Goal: Communication & Community: Answer question/provide support

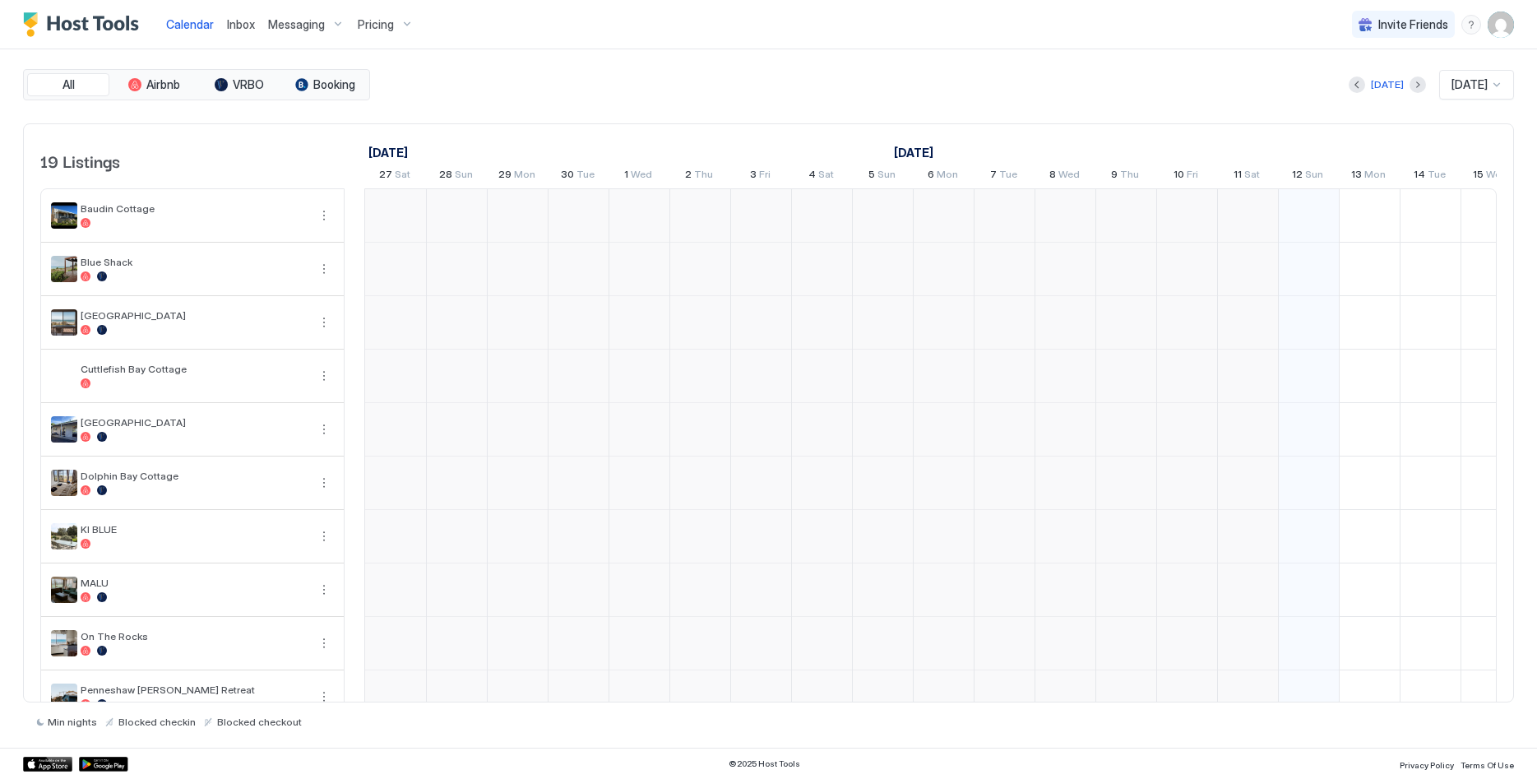
scroll to position [0, 914]
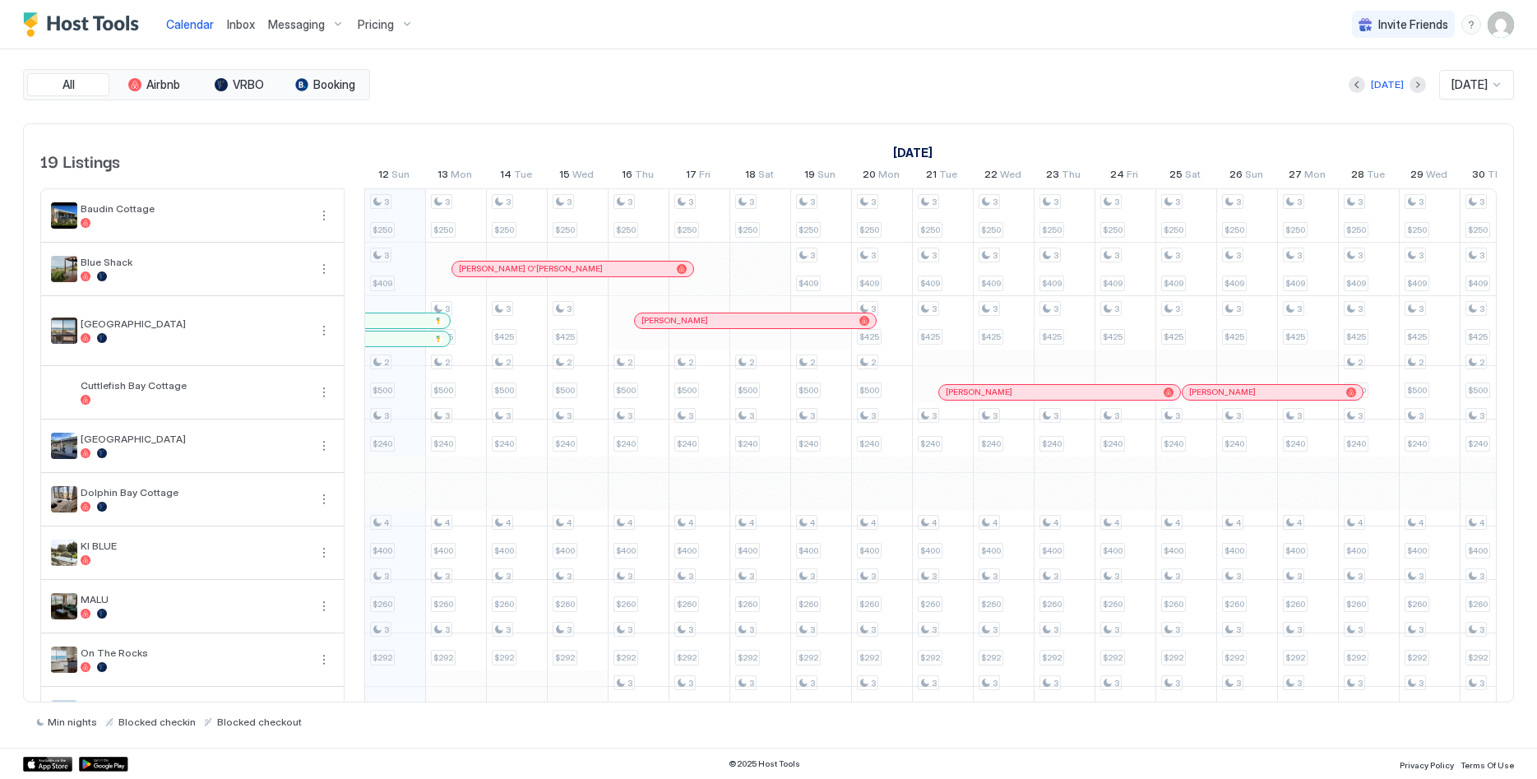
click at [246, 30] on span "Inbox" at bounding box center [241, 24] width 28 height 14
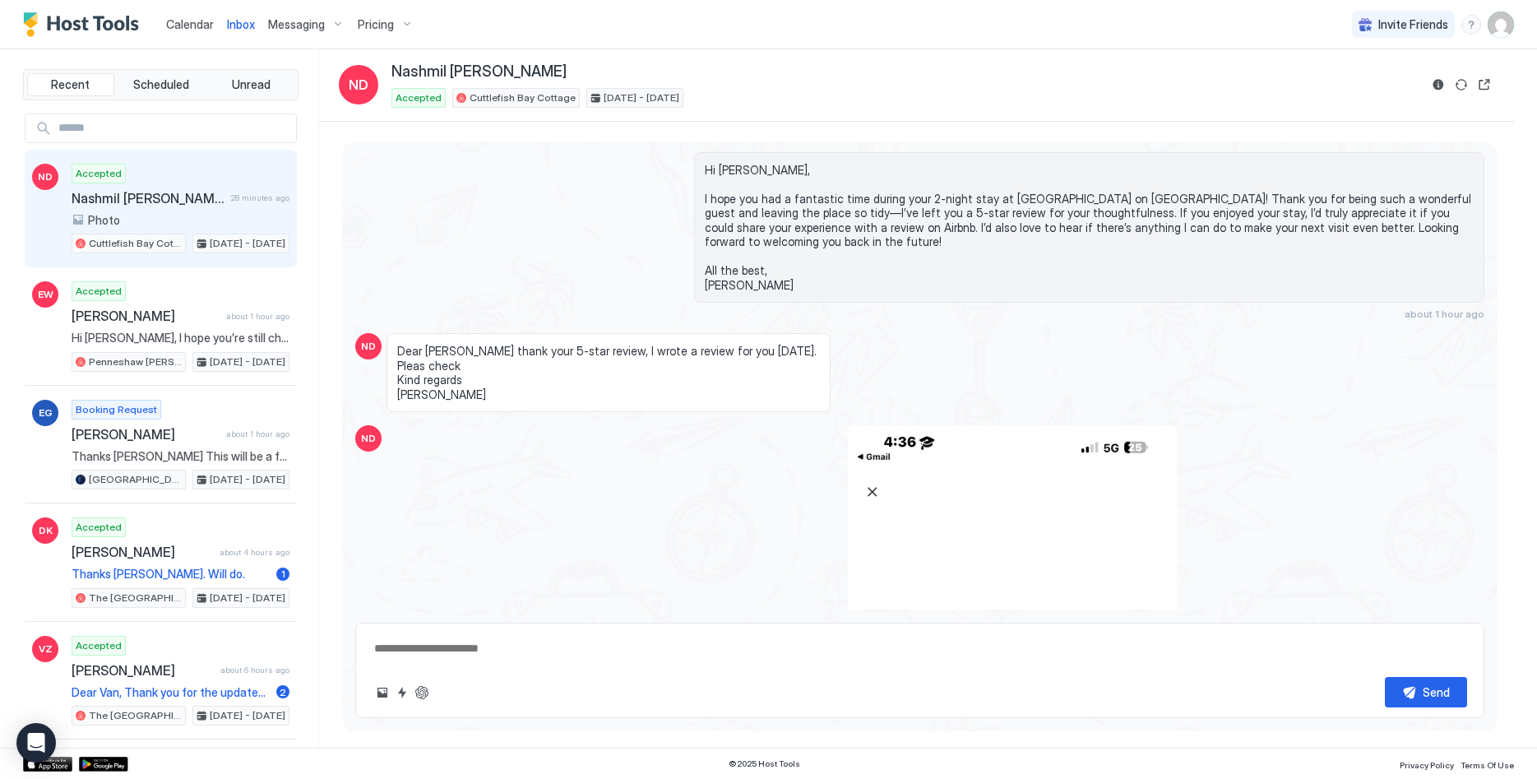
scroll to position [3133, 0]
click at [427, 693] on button "ChatGPT Auto Reply" at bounding box center [422, 693] width 20 height 20
type textarea "*"
type textarea "**********"
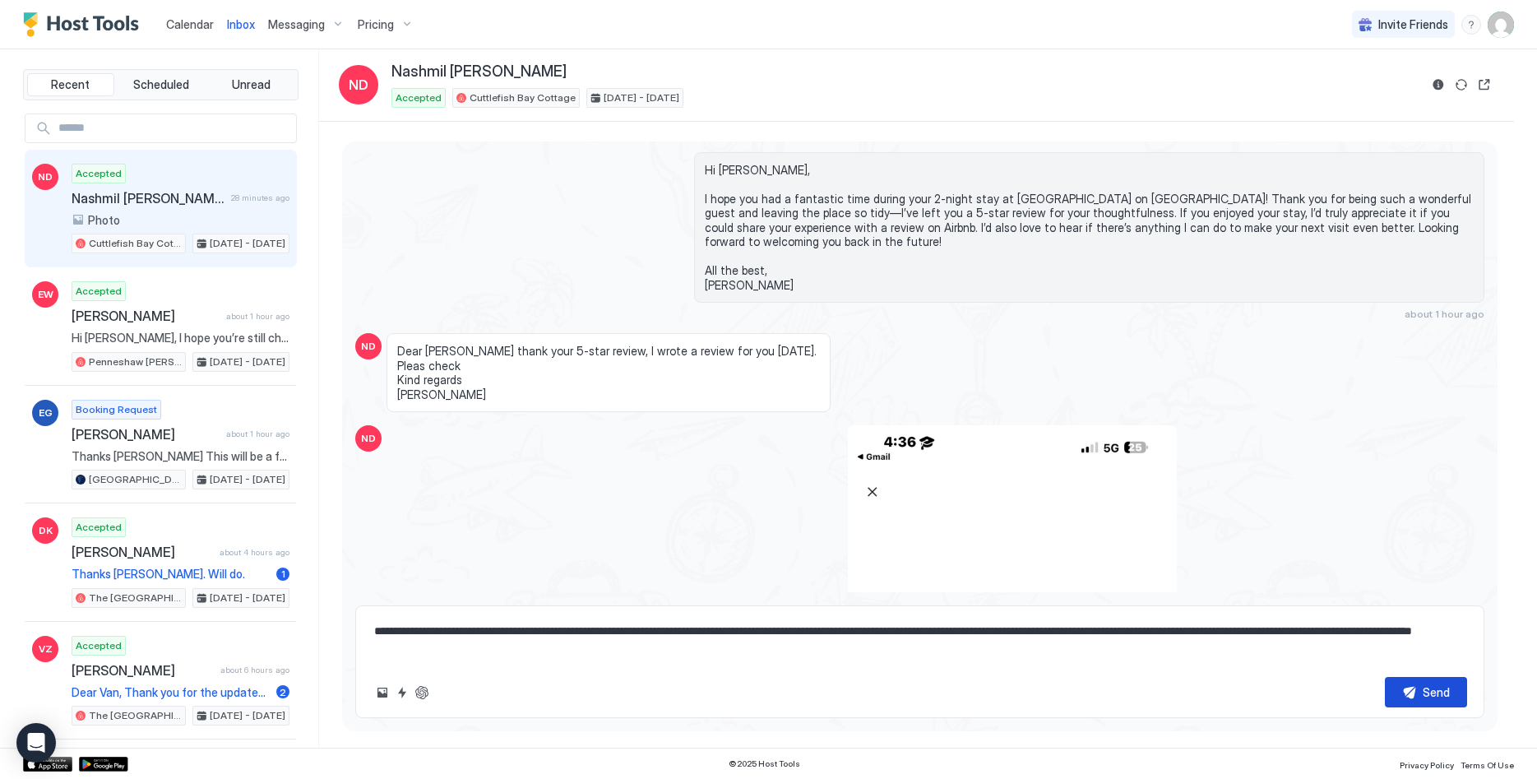
click at [1439, 680] on button "Send" at bounding box center [1426, 692] width 82 height 30
type textarea "*"
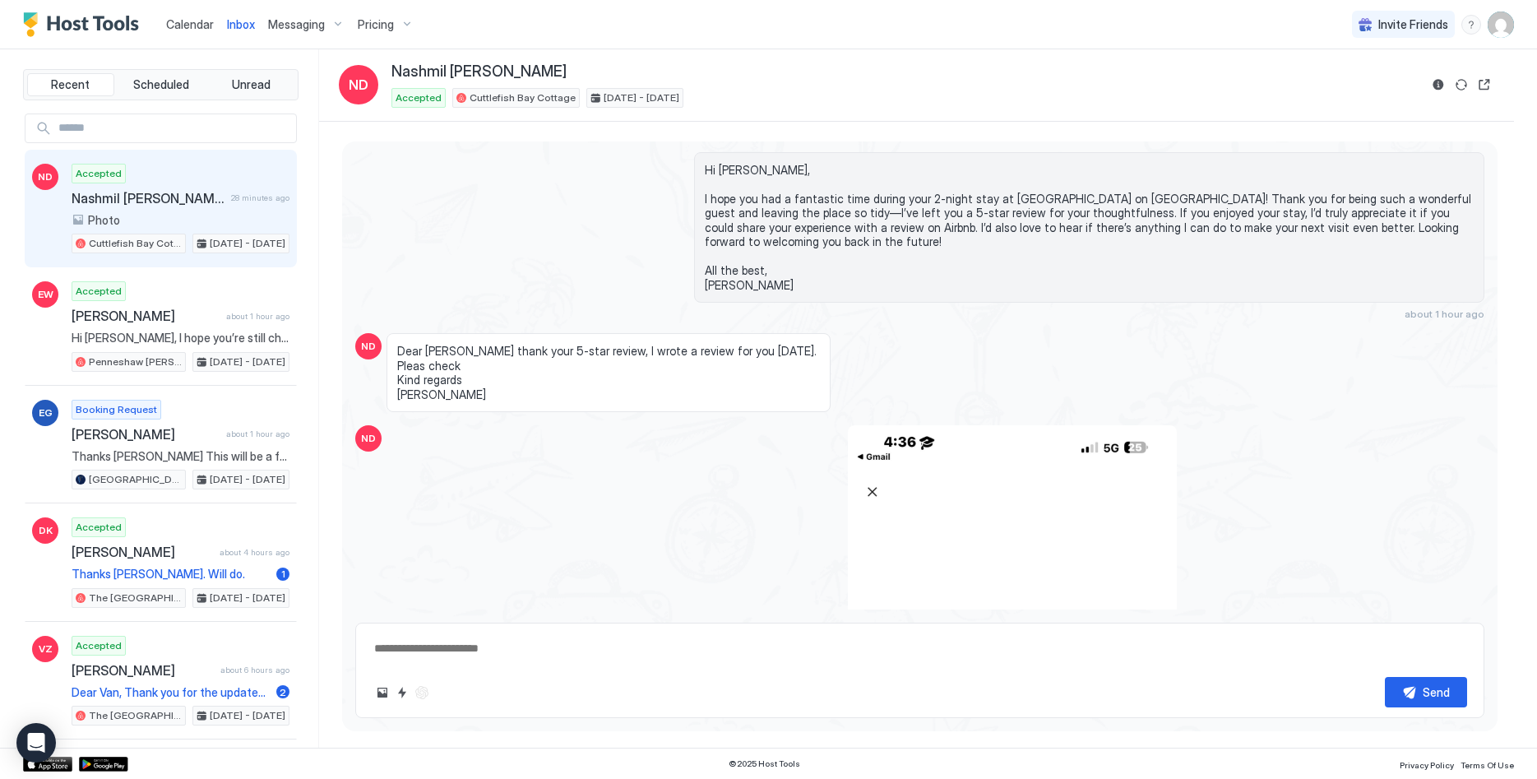
scroll to position [3214, 0]
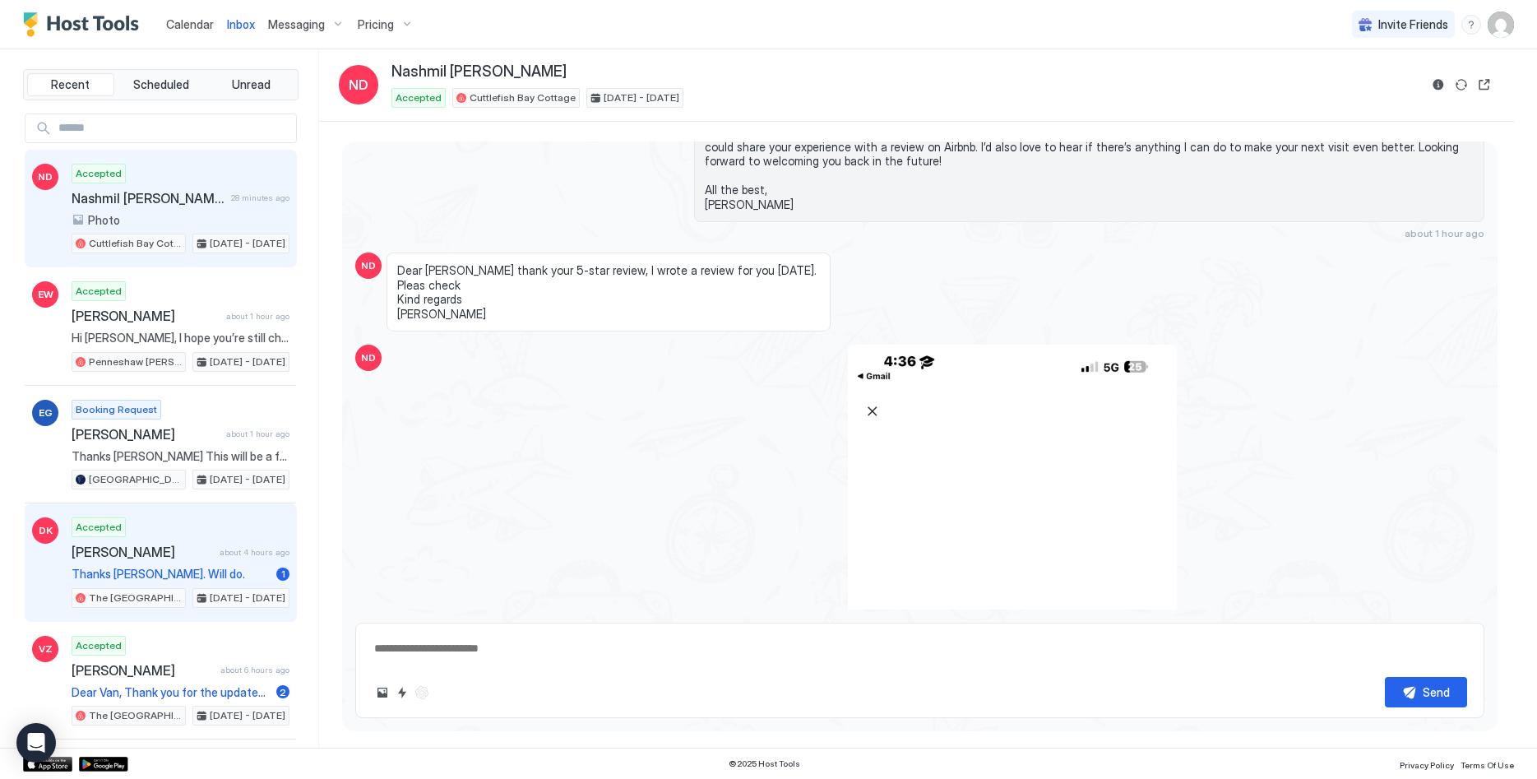
click at [214, 565] on div "Accepted [PERSON_NAME] about 4 hours ago Thanks [PERSON_NAME]. Will do. 1 The […" at bounding box center [181, 562] width 218 height 90
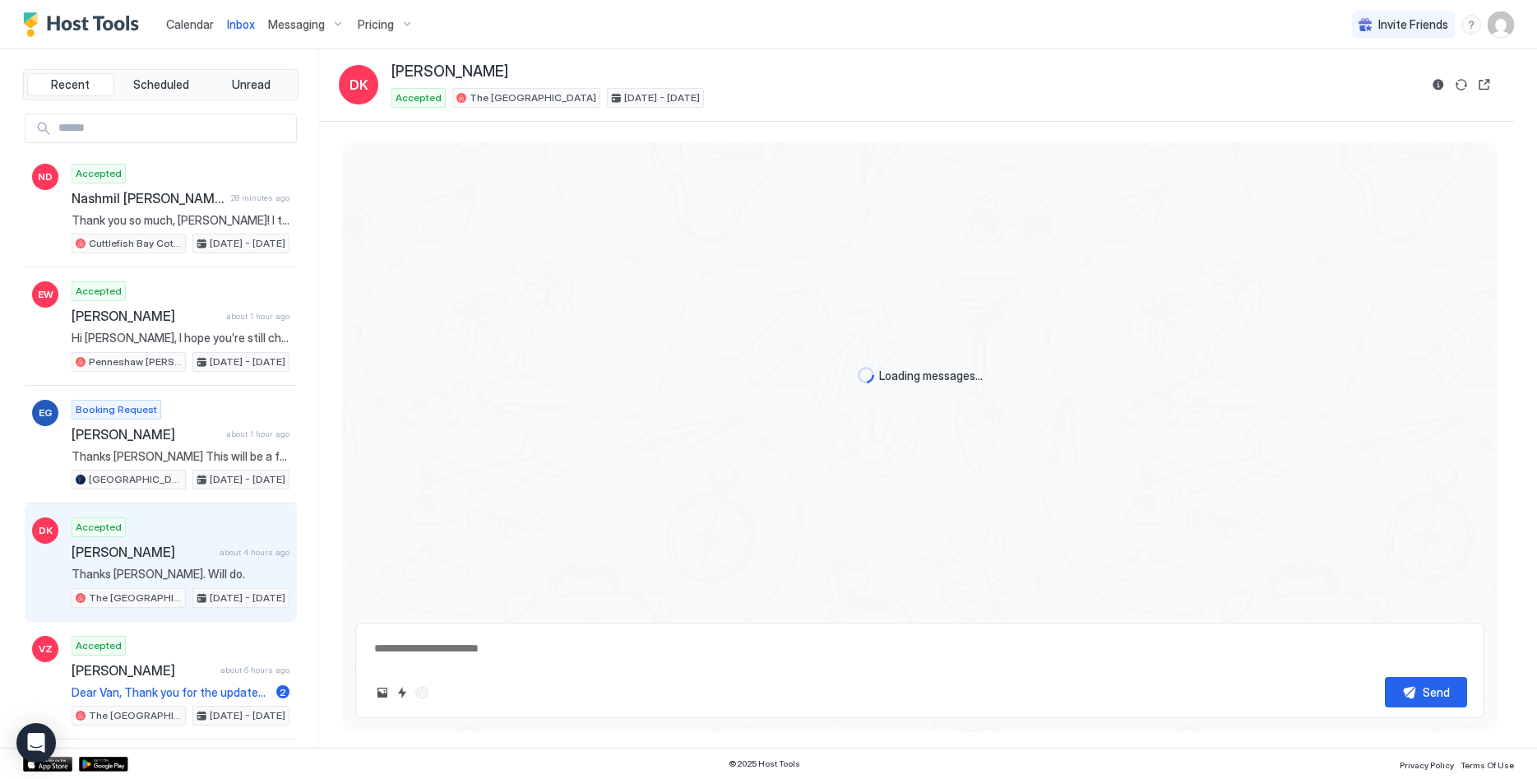
scroll to position [2485, 0]
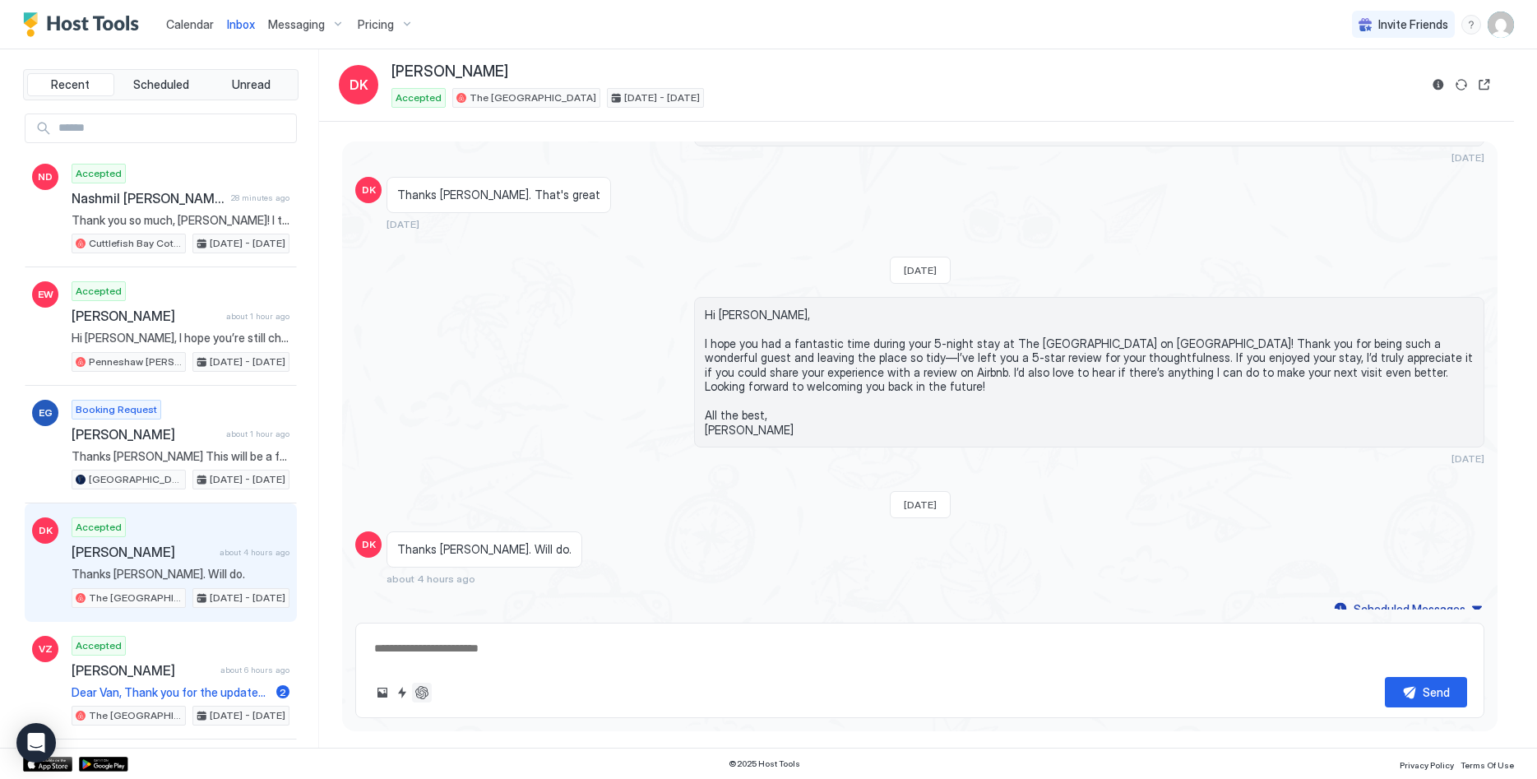
click at [420, 689] on button "ChatGPT Auto Reply" at bounding box center [422, 693] width 20 height 20
type textarea "*"
type textarea "**********"
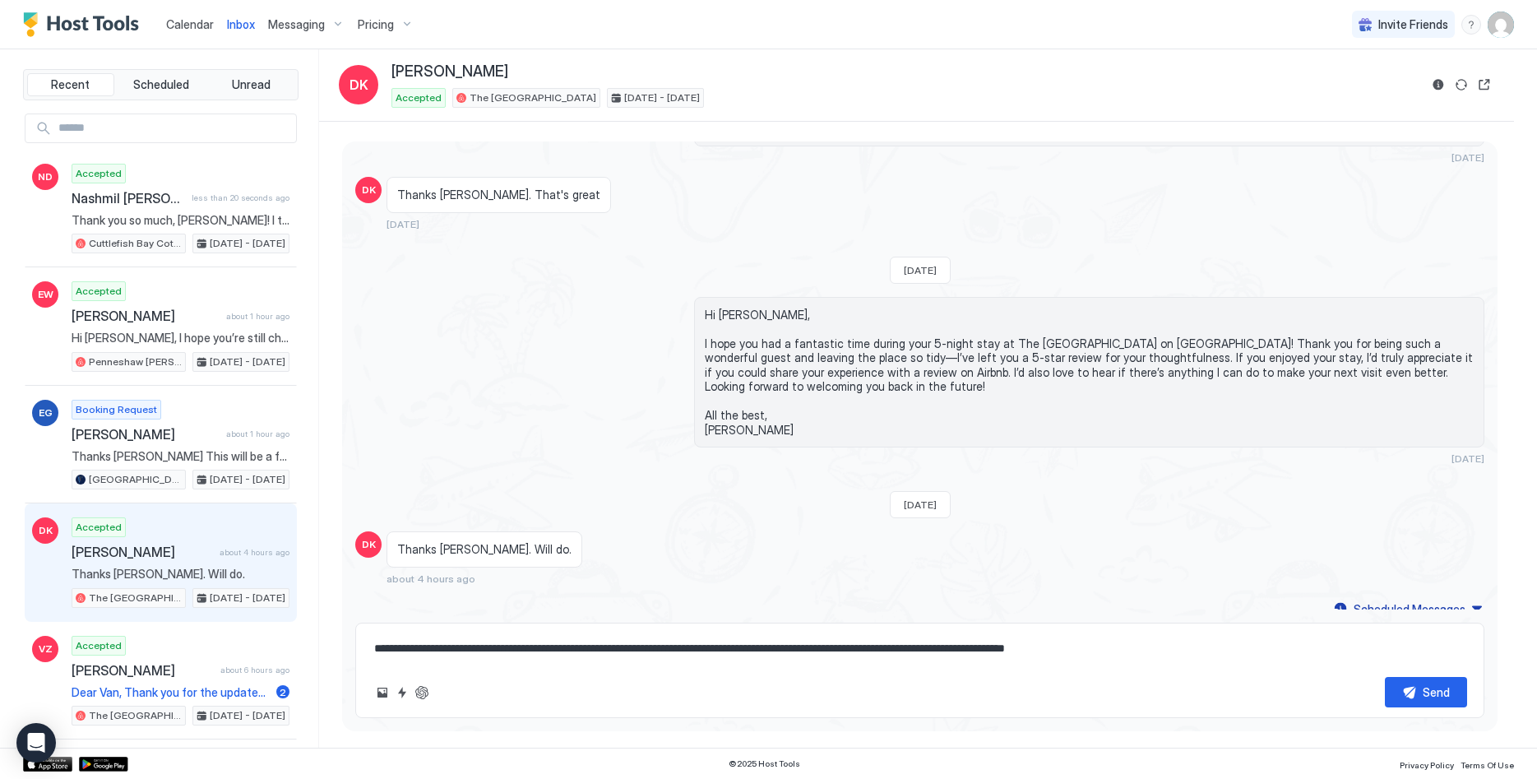
drag, startPoint x: 1051, startPoint y: 649, endPoint x: 684, endPoint y: 644, distance: 366.8
click at [681, 645] on textarea "**********" at bounding box center [920, 648] width 1095 height 30
type textarea "*"
type textarea "**********"
type textarea "*"
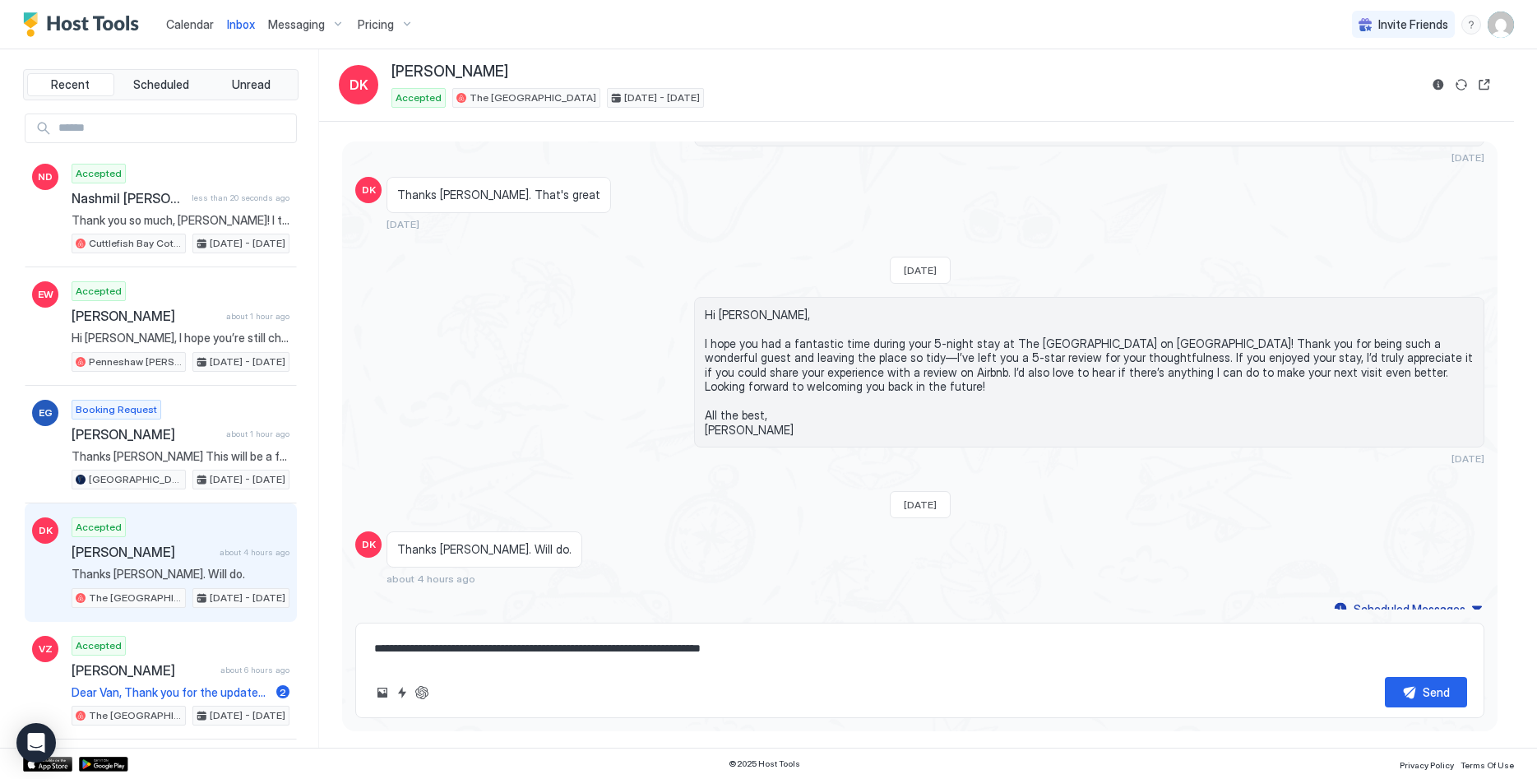
type textarea "**********"
type textarea "*"
type textarea "**********"
click at [1411, 692] on button "Send" at bounding box center [1426, 692] width 82 height 30
type textarea "*"
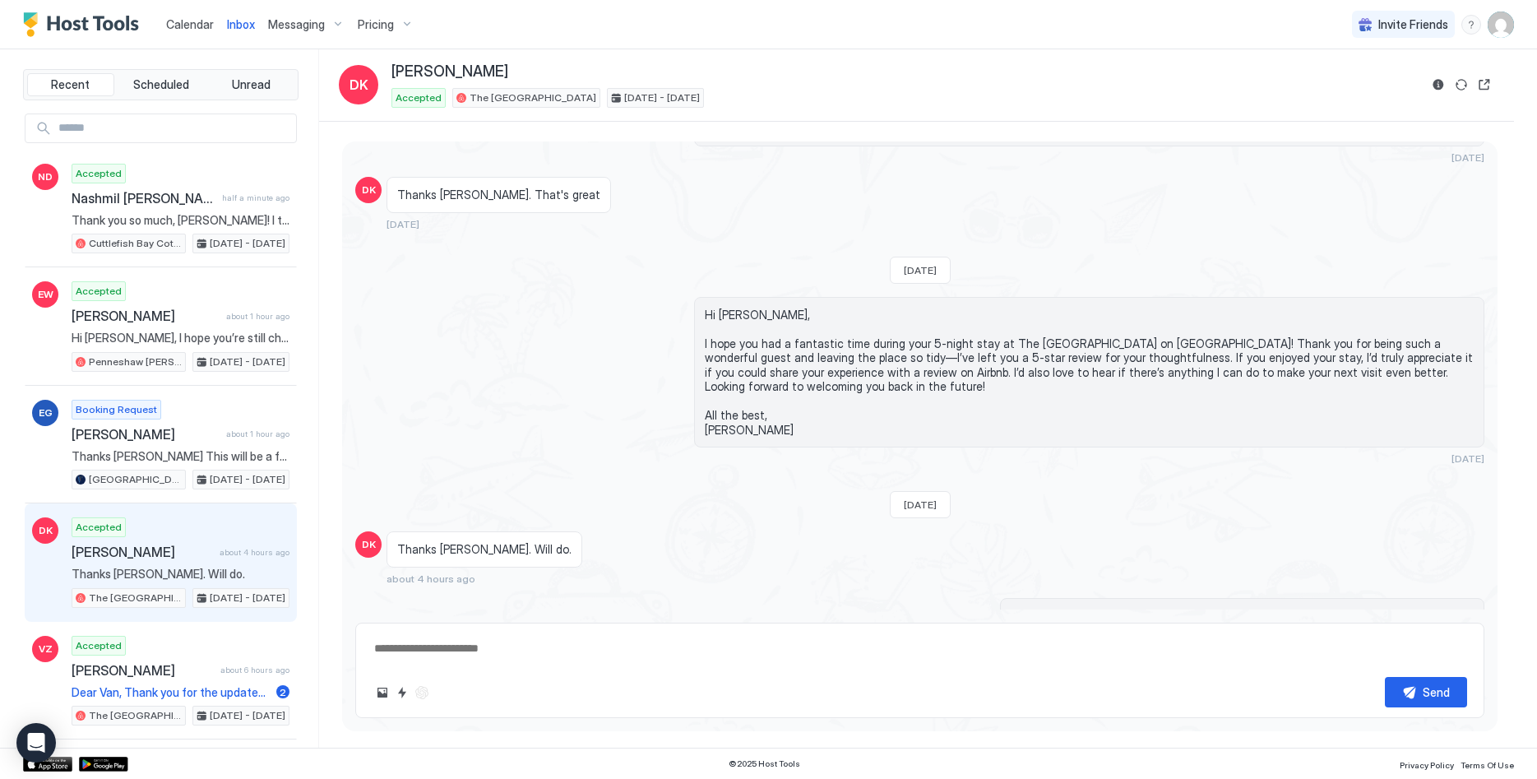
scroll to position [2552, 0]
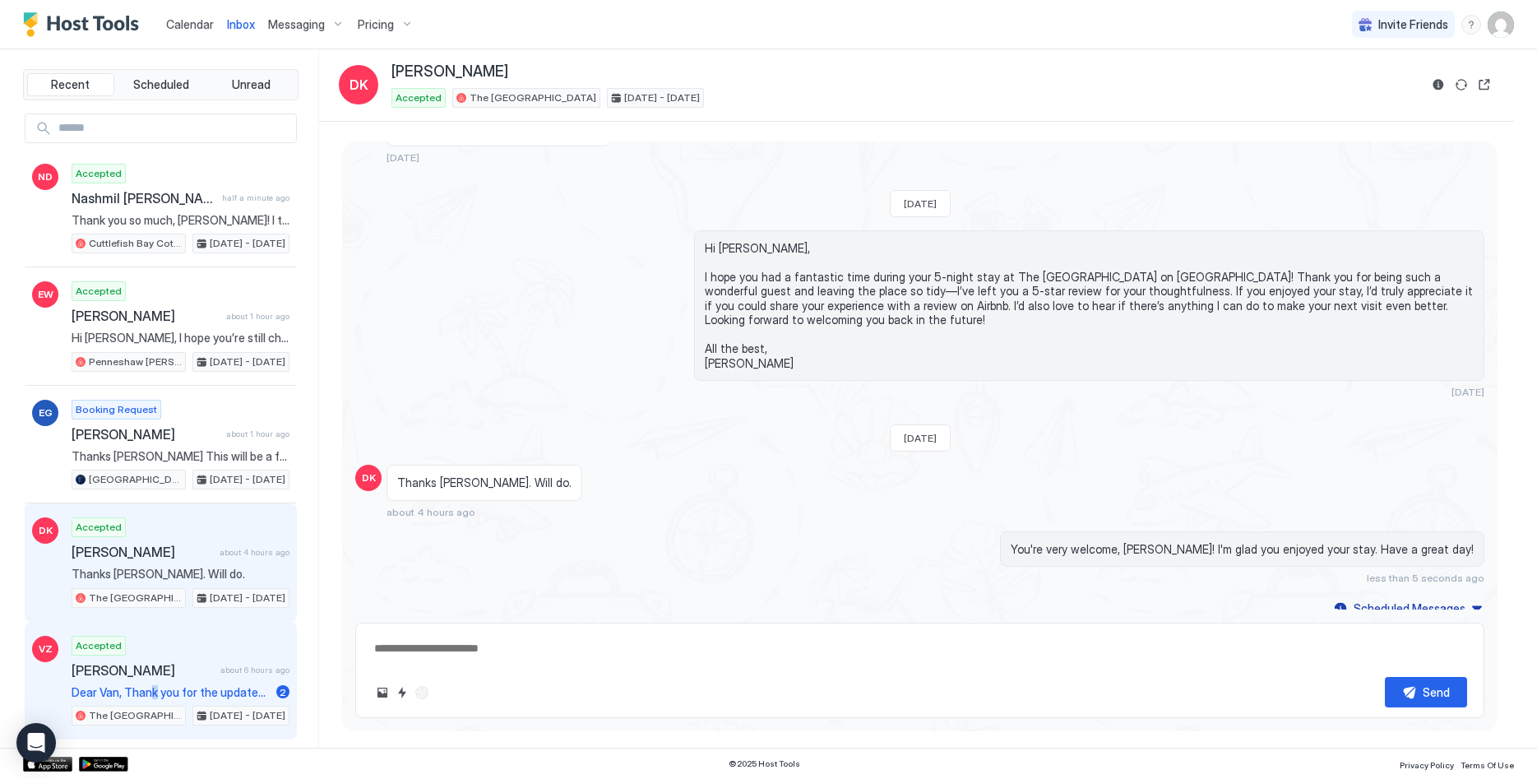
click at [151, 696] on span "Dear Van, Thank you for the updates! I have let the cleaners know about the dis…" at bounding box center [171, 692] width 198 height 15
click at [172, 686] on span "Dear Van, Thank you for the updates! I have let the cleaners know about the dis…" at bounding box center [171, 692] width 198 height 15
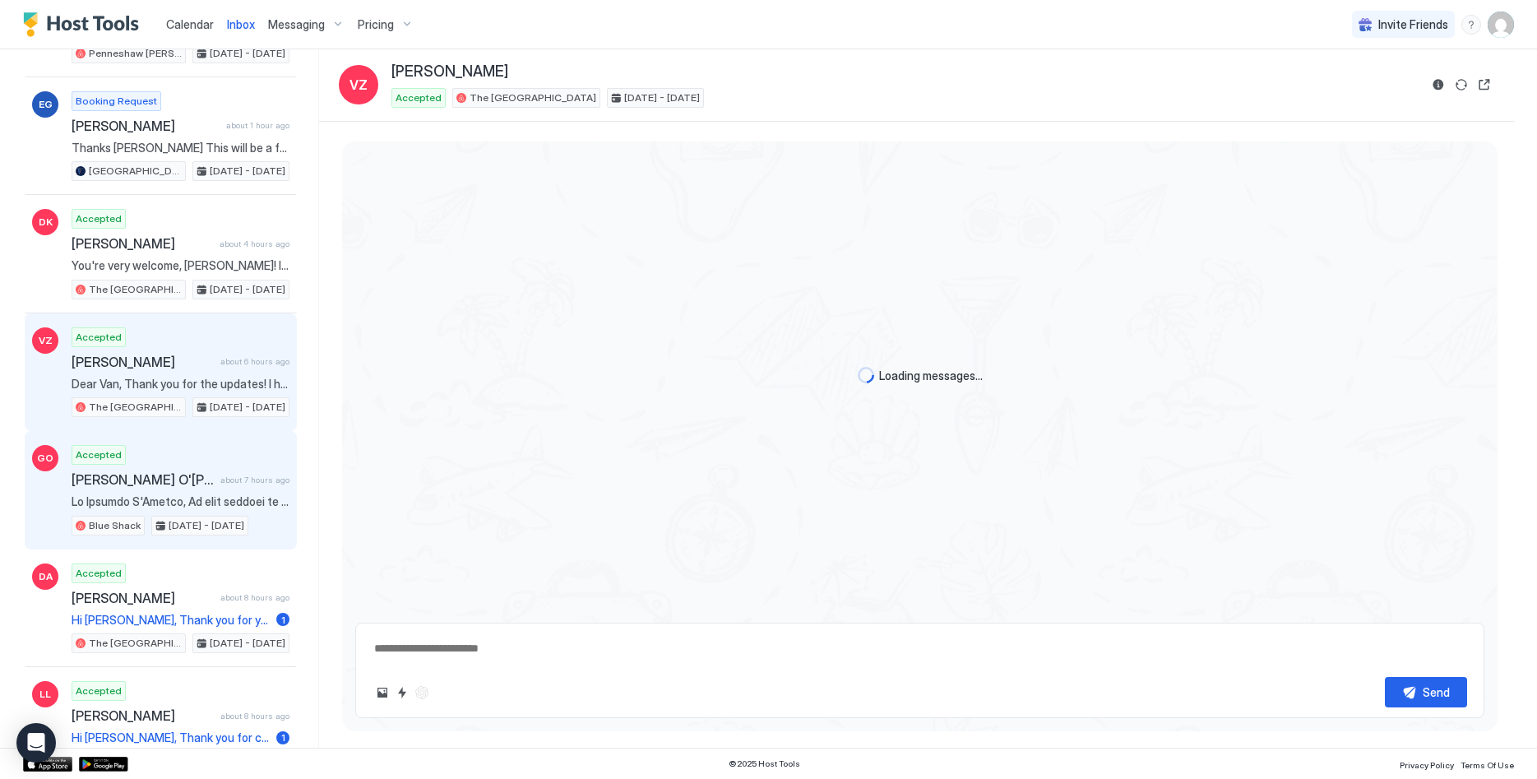
scroll to position [336, 0]
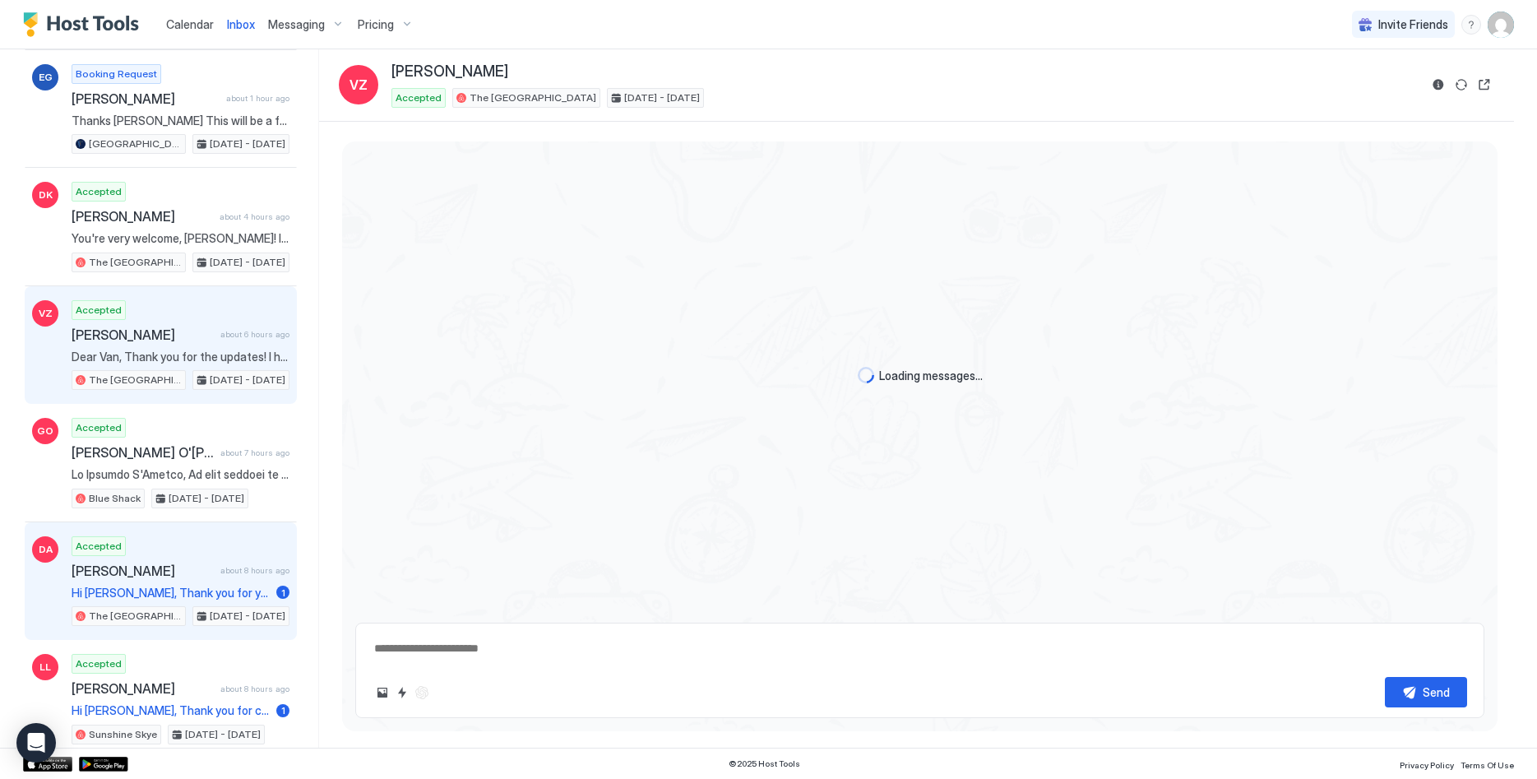
click at [227, 599] on span "Hi [PERSON_NAME], Thank you for your message. Please don’t hesitate to reach ou…" at bounding box center [171, 593] width 198 height 15
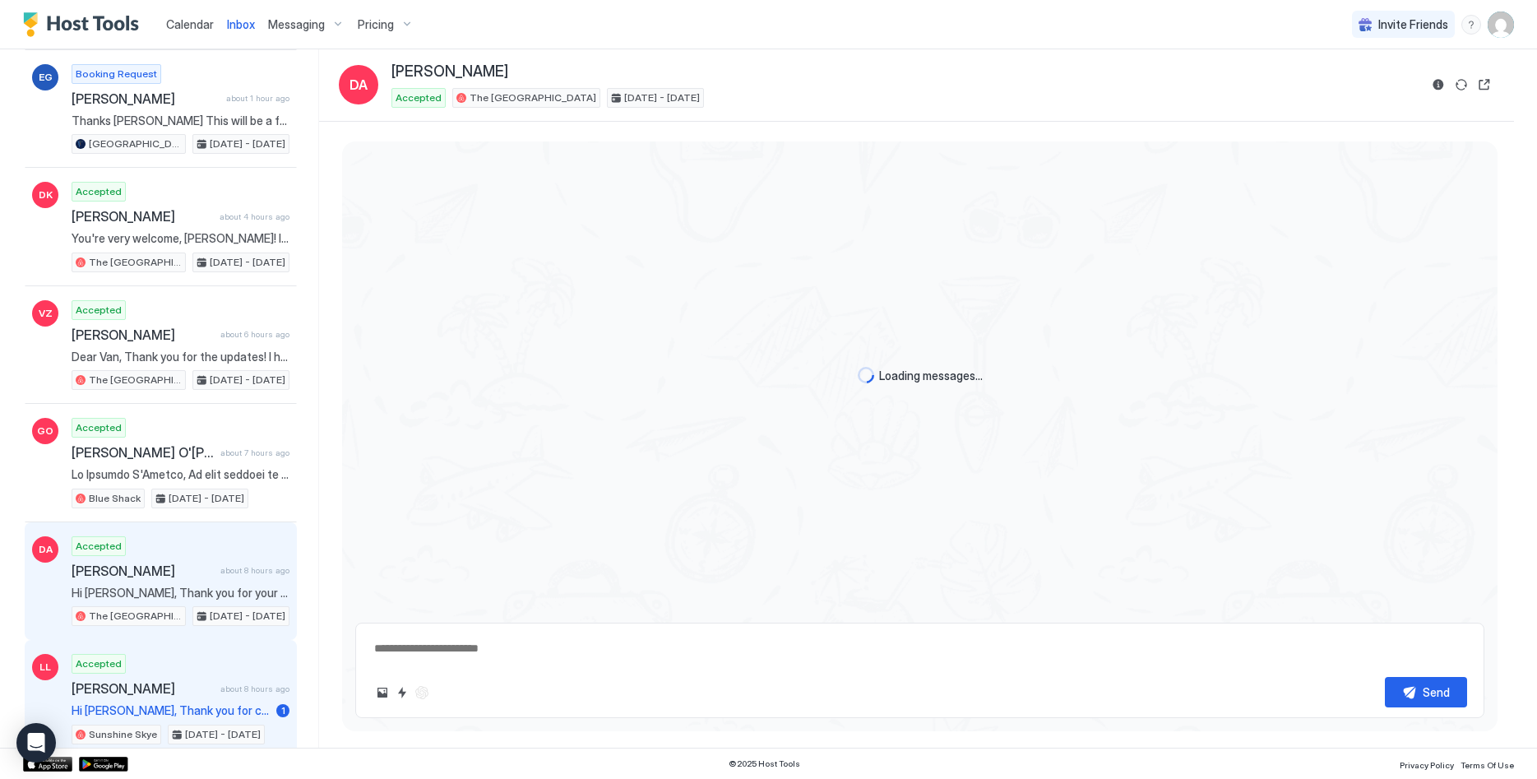
click at [191, 702] on div "Accepted [PERSON_NAME] about 8 hours ago Hi [PERSON_NAME], Thank you for confir…" at bounding box center [181, 699] width 218 height 90
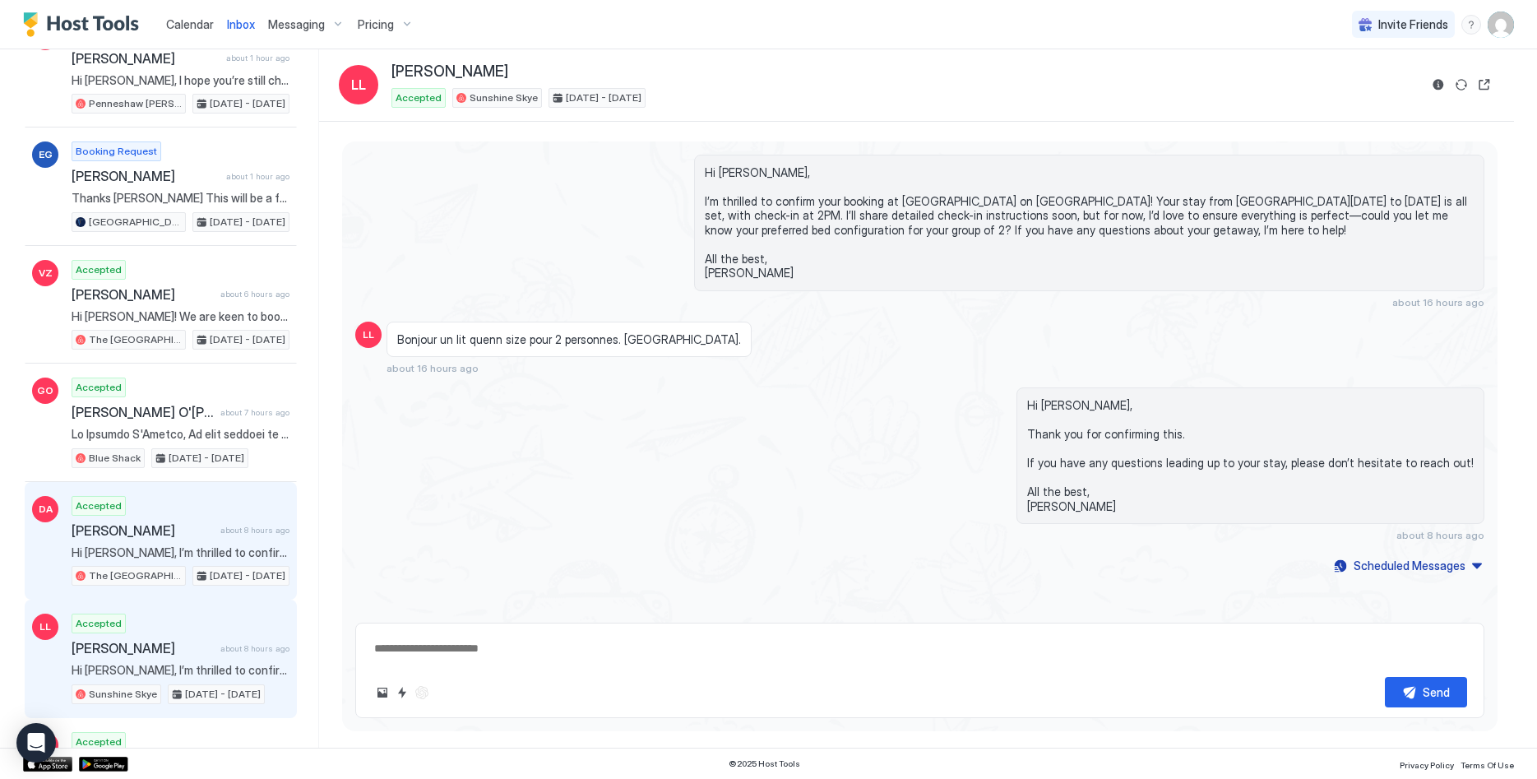
scroll to position [252, 0]
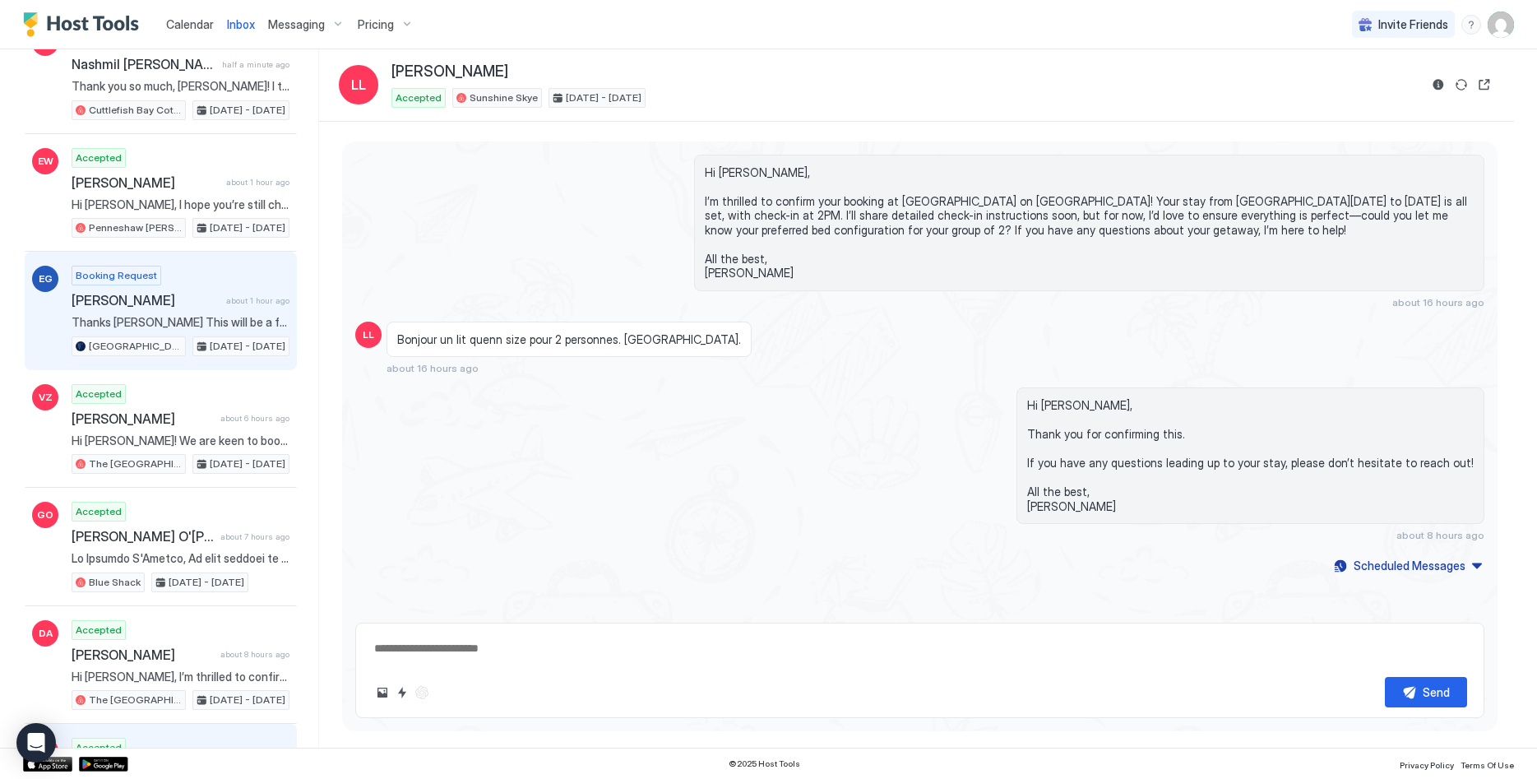
click at [155, 282] on div "Booking Request [PERSON_NAME] about 1 hour ago Thanks [PERSON_NAME] This will b…" at bounding box center [181, 311] width 218 height 90
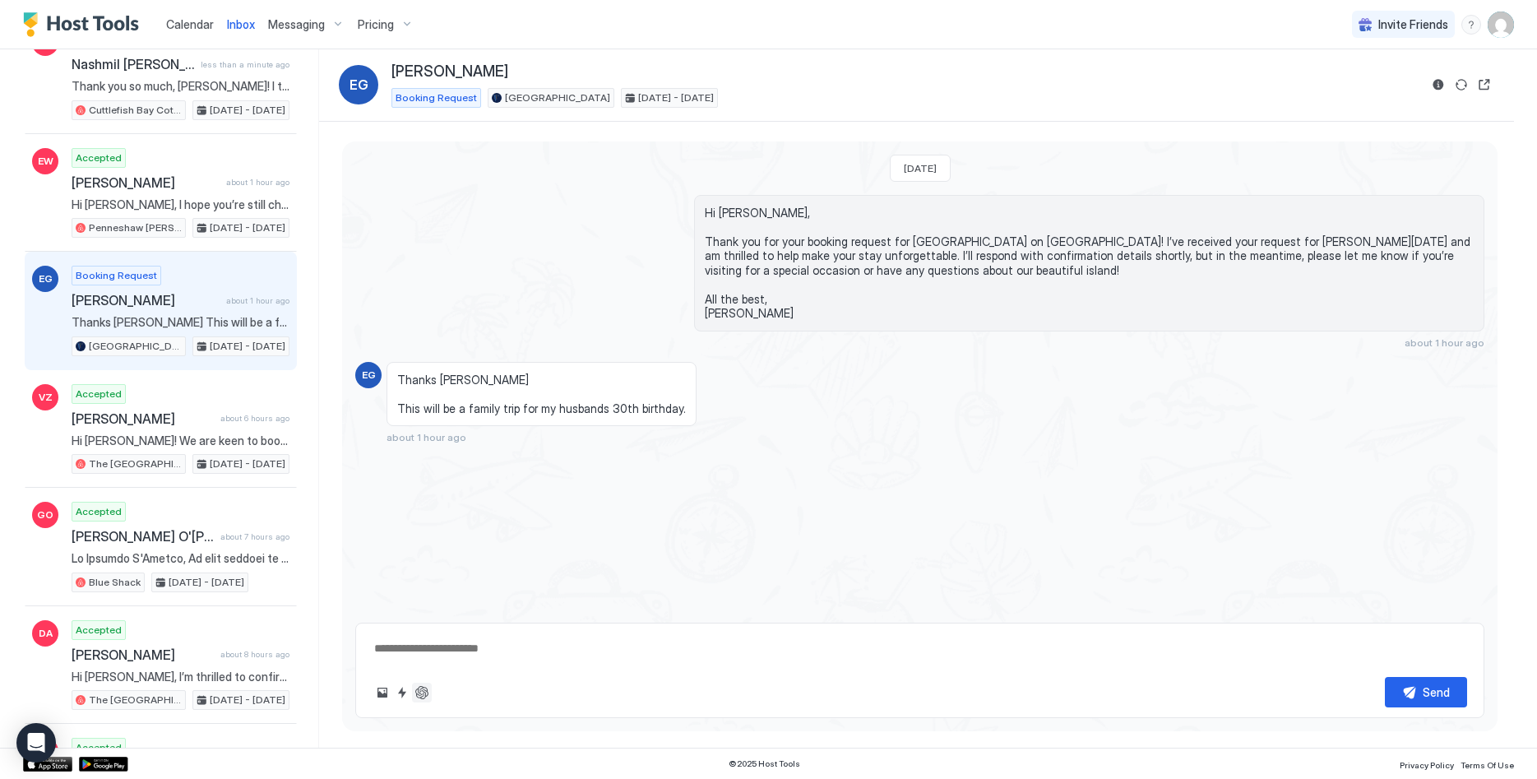
click at [427, 701] on button "ChatGPT Auto Reply" at bounding box center [422, 693] width 20 height 20
type textarea "*"
type textarea "**********"
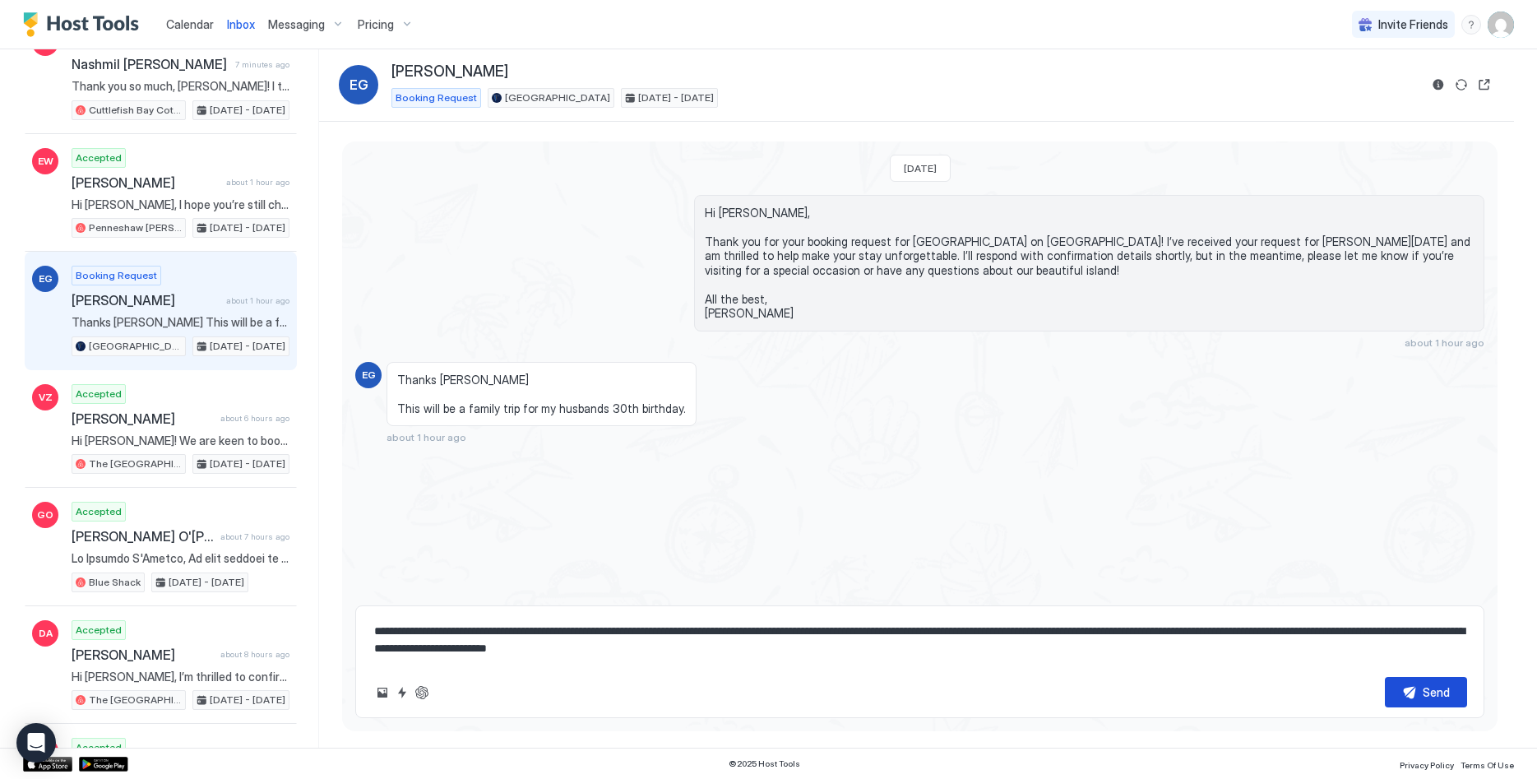
click at [1437, 683] on div "Send" at bounding box center [1436, 691] width 27 height 17
type textarea "*"
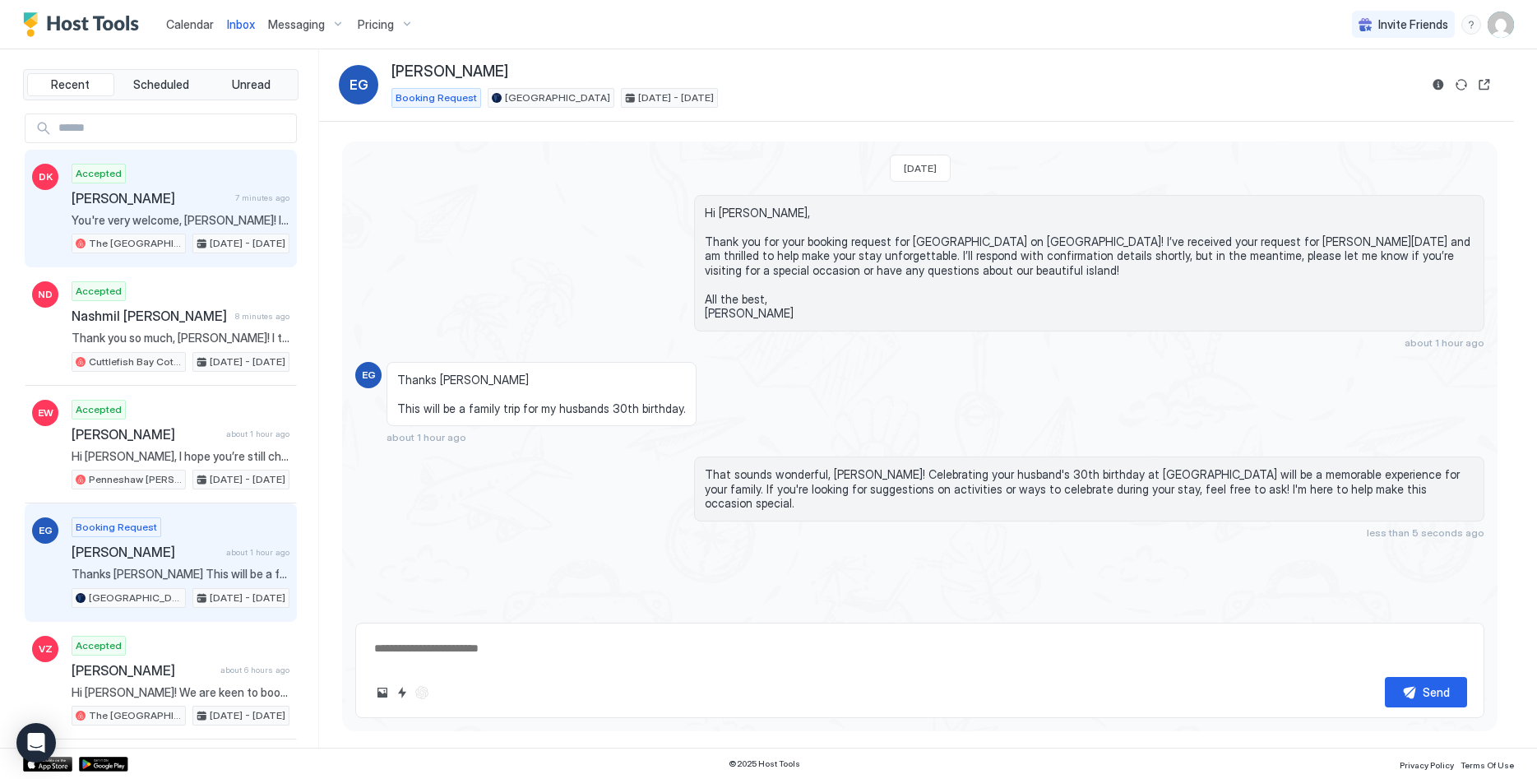
click at [188, 216] on span "You're very welcome, [PERSON_NAME]! I'm glad you enjoyed your stay. Have a grea…" at bounding box center [181, 220] width 218 height 15
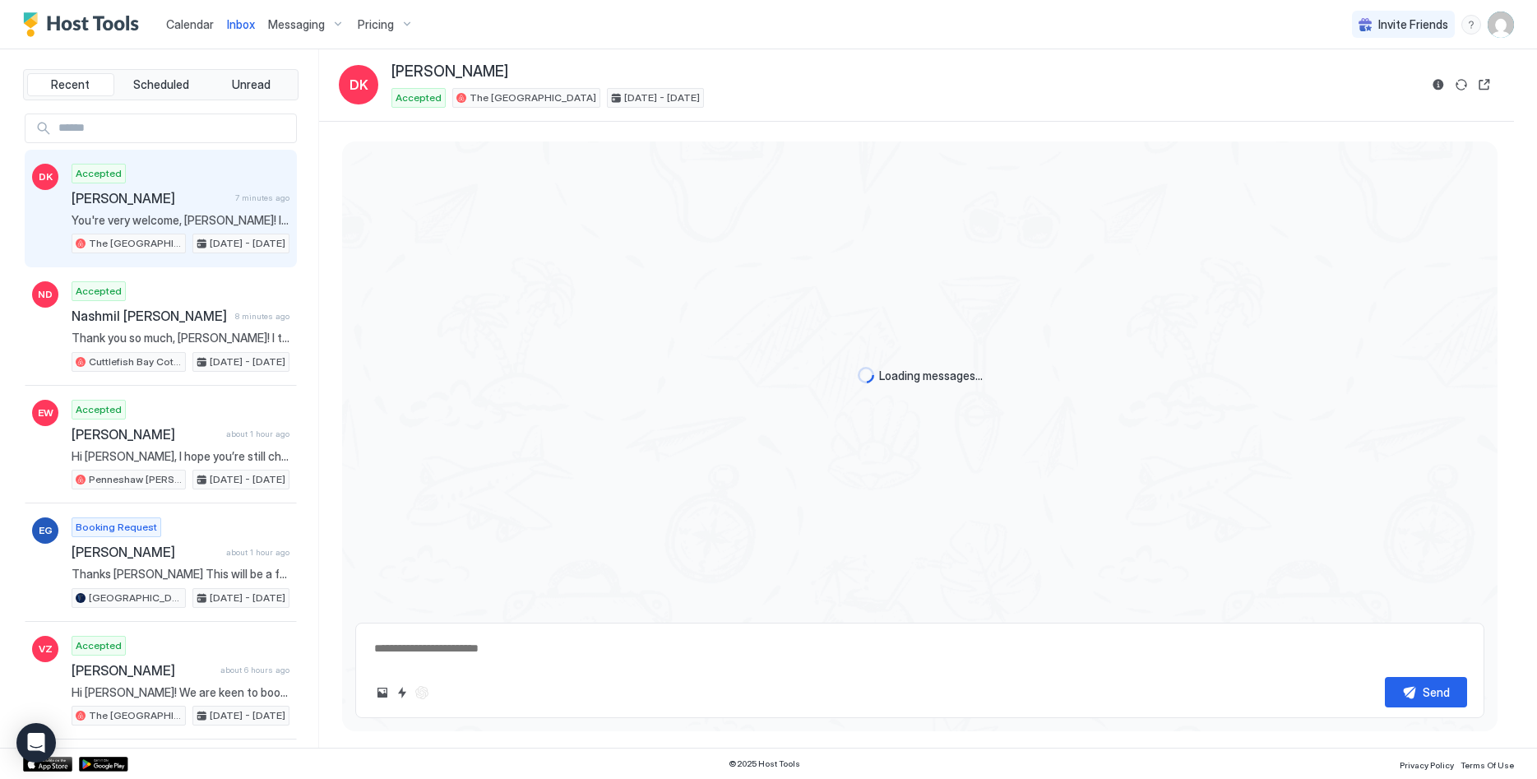
type textarea "*"
